Goal: Transaction & Acquisition: Purchase product/service

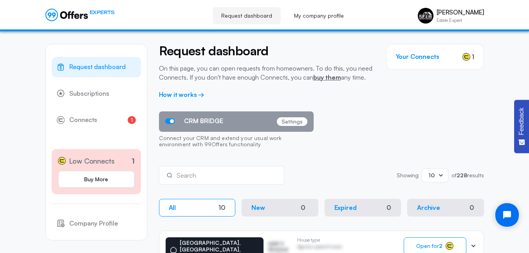
click at [399, 116] on div "CRM BRIDGE Settings Connect your CRM and extend your usual work environment wit…" at bounding box center [321, 131] width 325 height 41
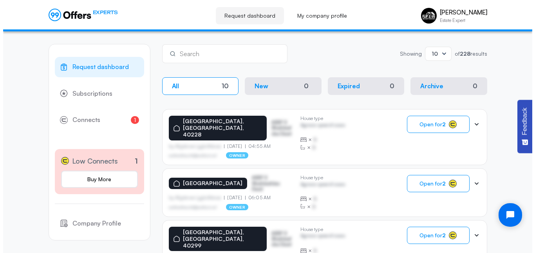
scroll to position [130, 0]
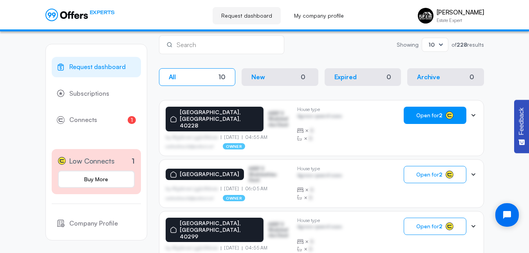
click at [433, 115] on span "Open for 2" at bounding box center [429, 115] width 26 height 6
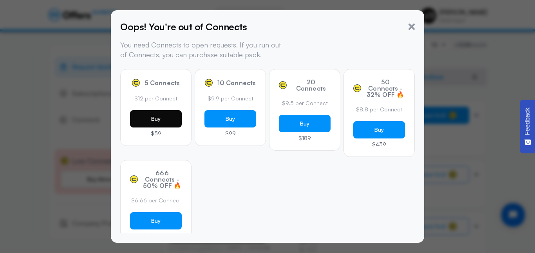
click at [150, 120] on button "Buy" at bounding box center [156, 118] width 52 height 17
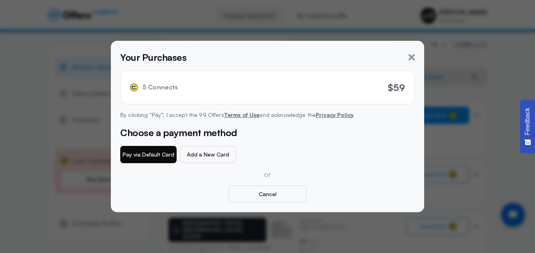
click at [154, 156] on button "Pay via Default Card" at bounding box center [148, 154] width 56 height 17
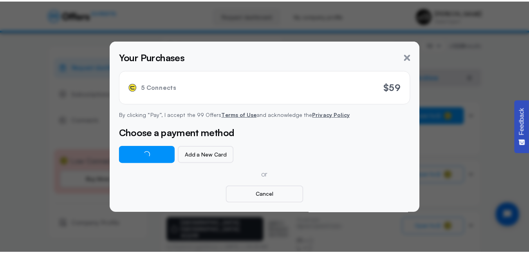
scroll to position [0, 0]
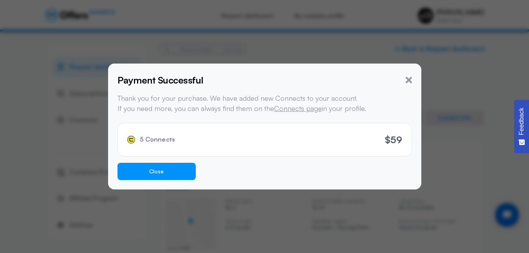
click at [159, 172] on button "Close" at bounding box center [157, 171] width 78 height 17
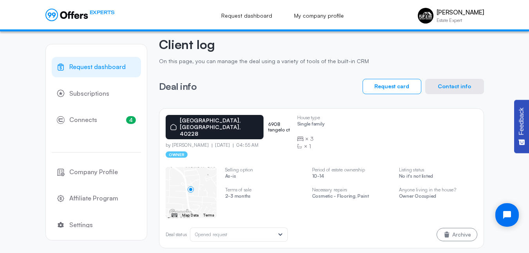
scroll to position [32, 0]
drag, startPoint x: 241, startPoint y: 118, endPoint x: 275, endPoint y: 120, distance: 34.6
click at [275, 121] on p "6908 tangelo ct" at bounding box center [279, 126] width 23 height 11
copy p "6908 tangelo ct"
click at [331, 89] on div "Deal info Request card Contact info" at bounding box center [321, 85] width 325 height 15
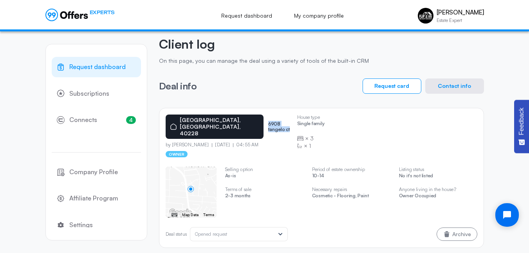
drag, startPoint x: 240, startPoint y: 119, endPoint x: 276, endPoint y: 121, distance: 36.1
click at [276, 121] on div "[GEOGRAPHIC_DATA] 6908 tangelo ct" at bounding box center [228, 126] width 125 height 24
copy p "6908 tangelo ct"
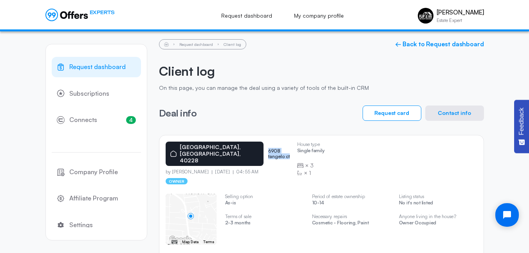
scroll to position [0, 0]
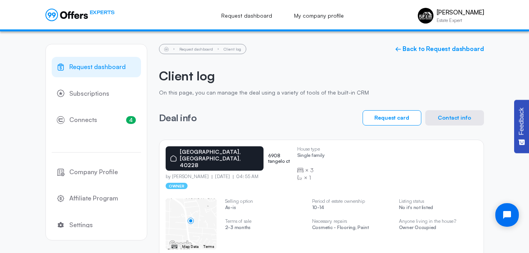
click at [319, 122] on div "Deal info Request card Contact info" at bounding box center [321, 117] width 325 height 15
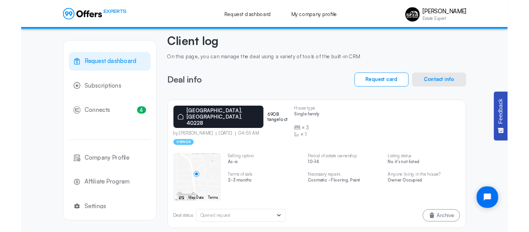
scroll to position [31, 0]
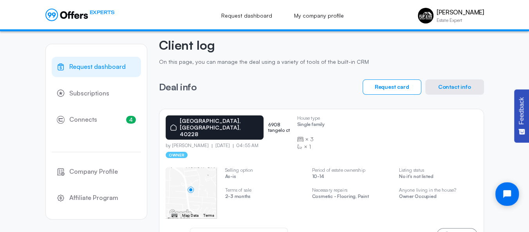
click at [407, 45] on h2 "Client log" at bounding box center [321, 45] width 325 height 15
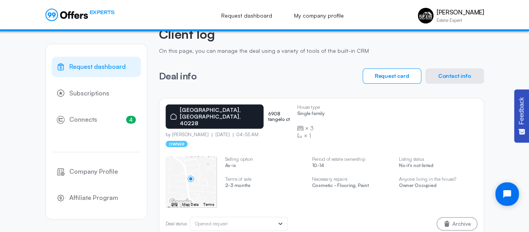
scroll to position [51, 0]
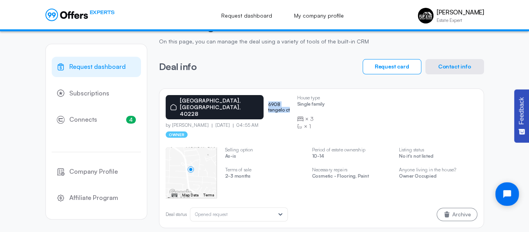
drag, startPoint x: 239, startPoint y: 100, endPoint x: 275, endPoint y: 103, distance: 35.4
click at [275, 103] on div "[GEOGRAPHIC_DATA] 6908 tangelo ct" at bounding box center [228, 107] width 125 height 24
copy p "6908 tangelo ct"
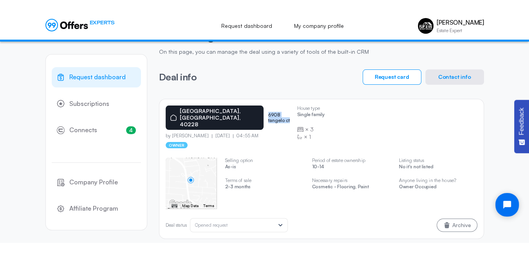
scroll to position [32, 0]
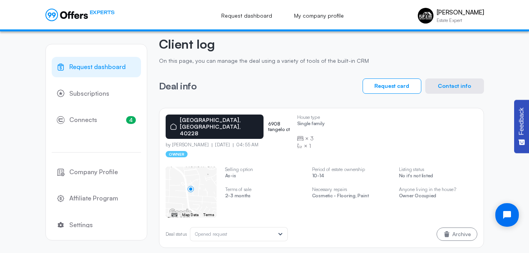
click at [349, 130] on div "[GEOGRAPHIC_DATA] 6908 tangelo ct by [PERSON_NAME] [DATE] 04:55 AM owner House …" at bounding box center [322, 135] width 312 height 43
